Goal: Task Accomplishment & Management: Manage account settings

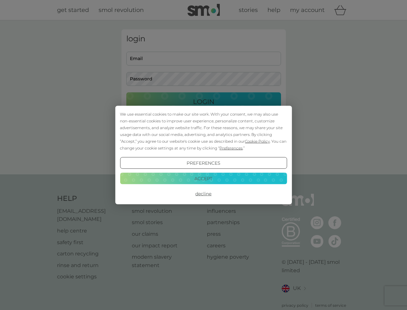
click at [258, 141] on span "Cookie Policy" at bounding box center [257, 141] width 25 height 5
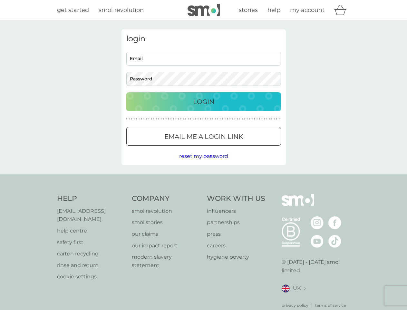
click at [231, 148] on div "login Email Password Login ● ● ● ● ● ● ● ● ● ● ● ● ● ● ● ● ● ● ● ● ● ● ● ● ● ● …" at bounding box center [204, 97] width 164 height 136
click at [203, 163] on div "login Email Password Login ● ● ● ● ● ● ● ● ● ● ● ● ● ● ● ● ● ● ● ● ● ● ● ● ● ● …" at bounding box center [204, 97] width 164 height 136
click at [203, 193] on div "Help [EMAIL_ADDRESS][DOMAIN_NAME] help centre safety first carton recycling rin…" at bounding box center [203, 250] width 293 height 114
click at [203, 178] on div "Help [EMAIL_ADDRESS][DOMAIN_NAME] help centre safety first carton recycling rin…" at bounding box center [203, 250] width 407 height 153
